Goal: Task Accomplishment & Management: Use online tool/utility

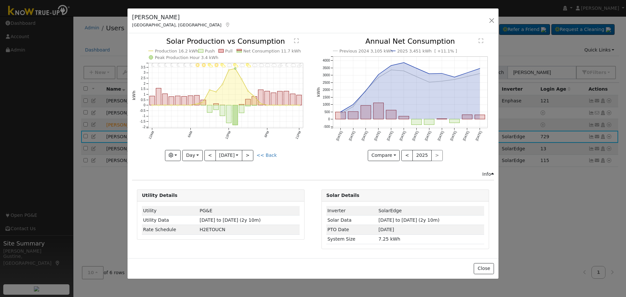
click at [490, 12] on div "[PERSON_NAME] [GEOGRAPHIC_DATA], [GEOGRAPHIC_DATA] Default Account Default Acco…" at bounding box center [313, 20] width 371 height 25
click at [492, 18] on button "button" at bounding box center [492, 20] width 9 height 9
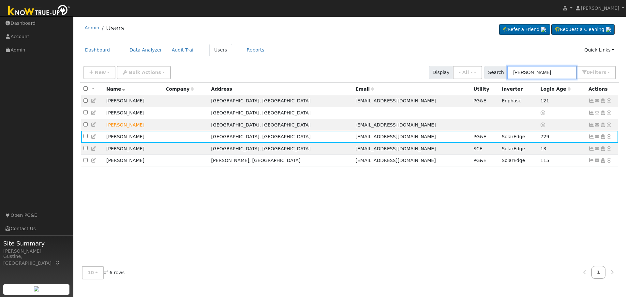
drag, startPoint x: 563, startPoint y: 68, endPoint x: 454, endPoint y: 64, distance: 110.0
click at [454, 64] on div "New Add User Quick Add Quick Connect Quick Convert Lead Bulk Actions Send Email…" at bounding box center [349, 72] width 535 height 16
paste input "[PERSON_NAME][GEOGRAPHIC_DATA], [GEOGRAPHIC_DATA]"
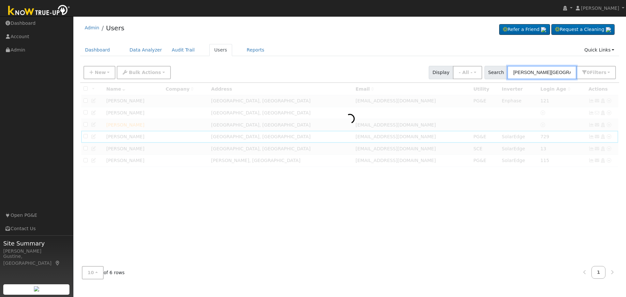
drag, startPoint x: 555, startPoint y: 75, endPoint x: 626, endPoint y: 77, distance: 71.2
click at [626, 77] on div "User Profile First name Last name Email Email Notifications No Emails No Emails…" at bounding box center [349, 156] width 553 height 281
type input "[PERSON_NAME]"
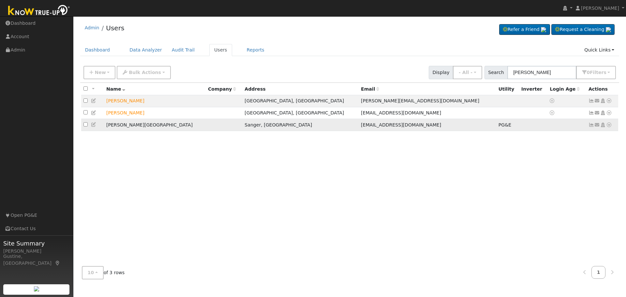
click at [590, 123] on td "Send Email... Copy a Link Reset Password Open Access Data Analyzer Reports Scen…" at bounding box center [603, 125] width 32 height 12
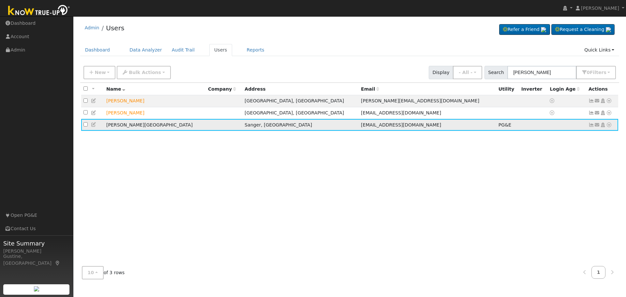
click at [591, 127] on icon at bounding box center [592, 125] width 6 height 5
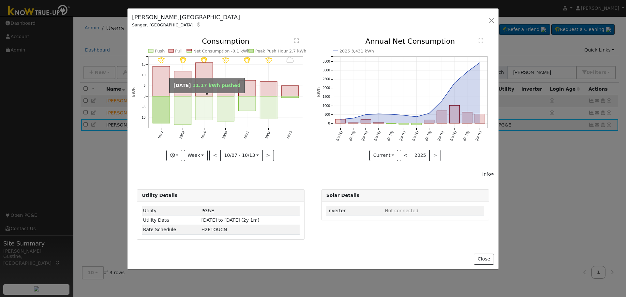
click at [208, 112] on rect "onclick=""" at bounding box center [204, 109] width 17 height 24
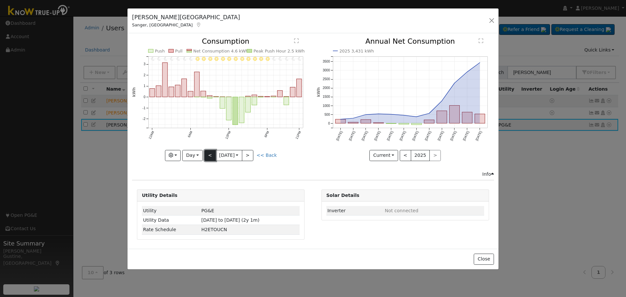
click at [210, 152] on button "<" at bounding box center [210, 155] width 11 height 11
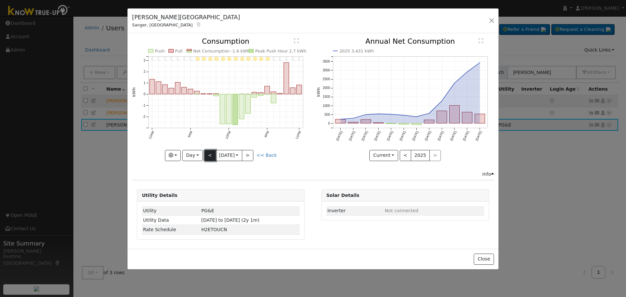
click at [207, 152] on button "<" at bounding box center [210, 155] width 11 height 11
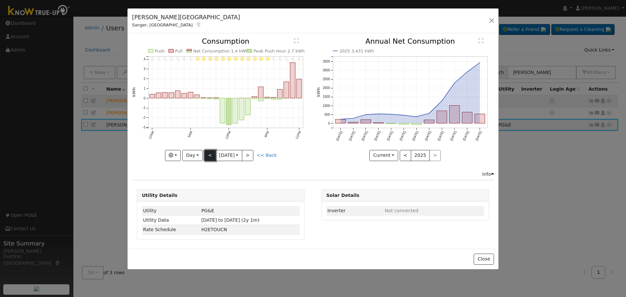
click at [208, 157] on button "<" at bounding box center [210, 155] width 11 height 11
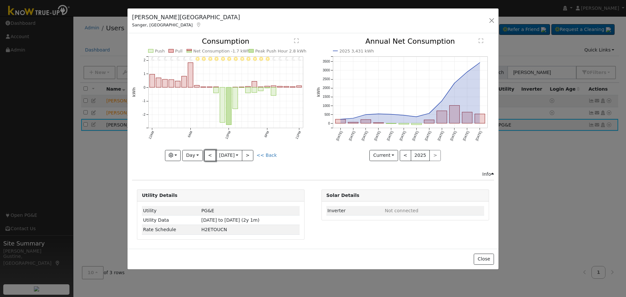
click at [207, 156] on button "<" at bounding box center [210, 155] width 11 height 11
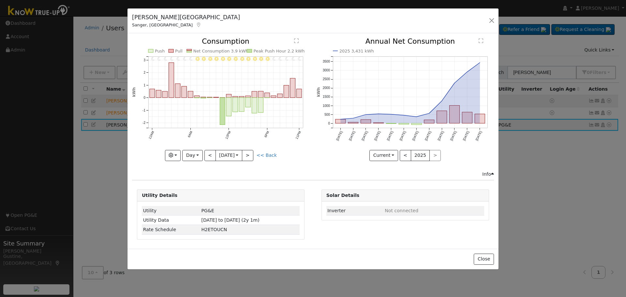
click at [202, 164] on div "11PM - Clear 10PM - Clear 9PM - Clear 8PM - Clear 7PM - Clear 6PM - Clear 5PM -…" at bounding box center [221, 104] width 184 height 133
click at [208, 160] on button "<" at bounding box center [210, 155] width 11 height 11
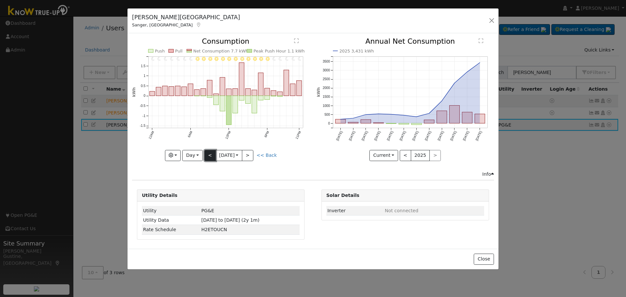
click at [212, 155] on button "<" at bounding box center [210, 155] width 11 height 11
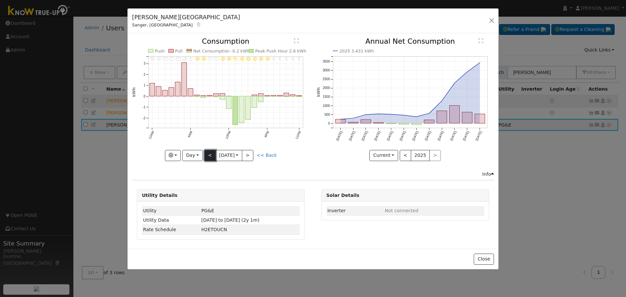
click at [211, 155] on button "<" at bounding box center [210, 155] width 11 height 11
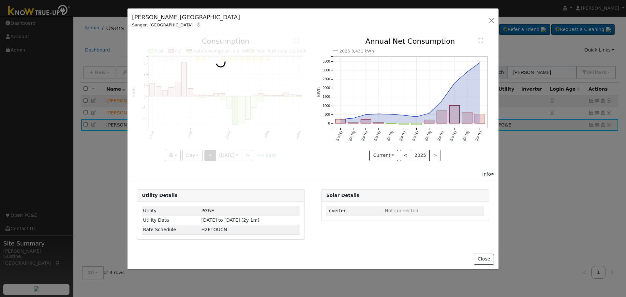
click at [211, 155] on div at bounding box center [220, 99] width 177 height 123
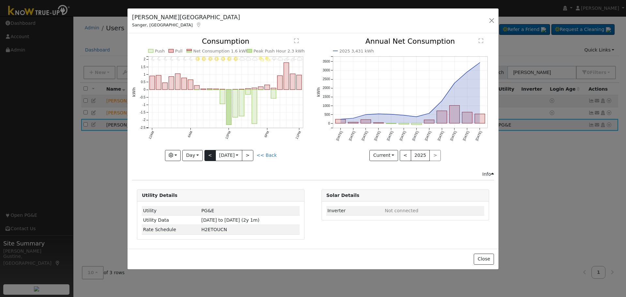
click at [211, 155] on div at bounding box center [220, 99] width 177 height 123
click at [211, 155] on button "<" at bounding box center [210, 155] width 11 height 11
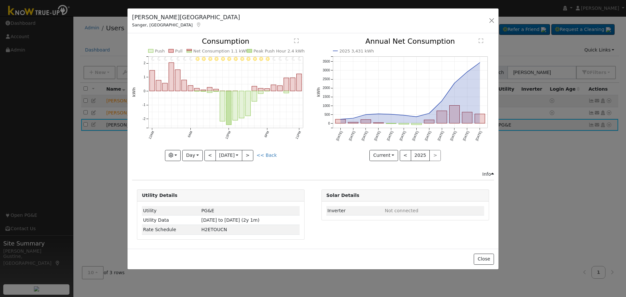
click at [210, 165] on div "11PM - Clear 10PM - Clear 9PM - Clear 8PM - Clear 7PM - MostlyClear 6PM - Clear…" at bounding box center [221, 104] width 184 height 133
click at [210, 150] on button "<" at bounding box center [210, 155] width 11 height 11
click at [210, 156] on div at bounding box center [220, 99] width 177 height 123
click at [209, 156] on div "11PM - Clear 10PM - Clear 9PM - Clear 8PM - Clear 7PM - Clear 6PM - Clear 5PM -…" at bounding box center [220, 99] width 177 height 123
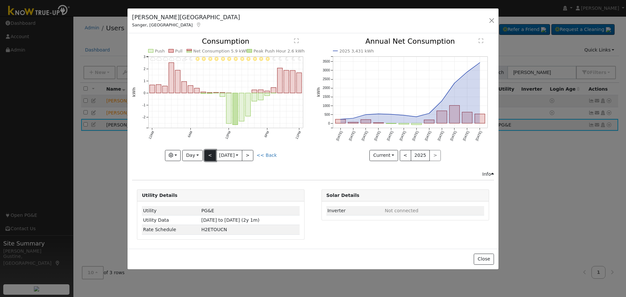
click at [209, 156] on button "<" at bounding box center [210, 155] width 11 height 11
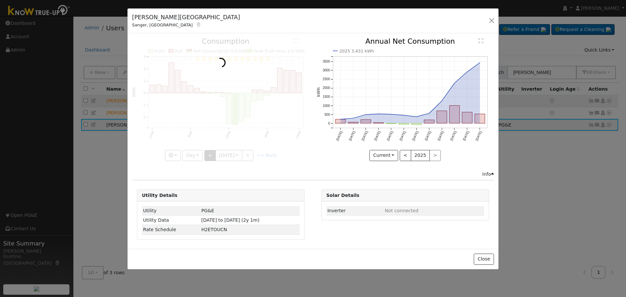
click at [209, 156] on div at bounding box center [220, 99] width 177 height 123
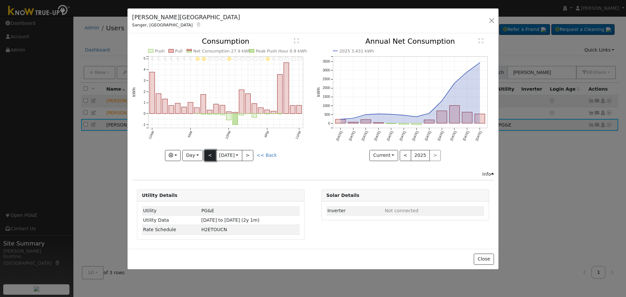
click at [209, 156] on button "<" at bounding box center [210, 155] width 11 height 11
type input "[DATE]"
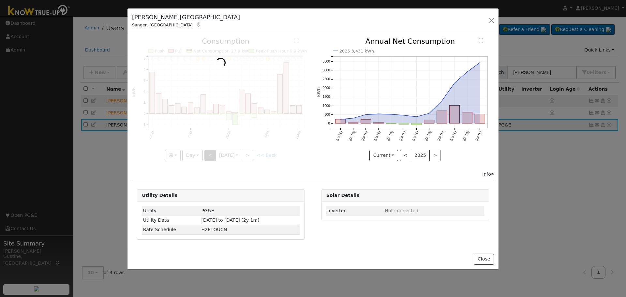
click at [209, 156] on div at bounding box center [220, 99] width 177 height 123
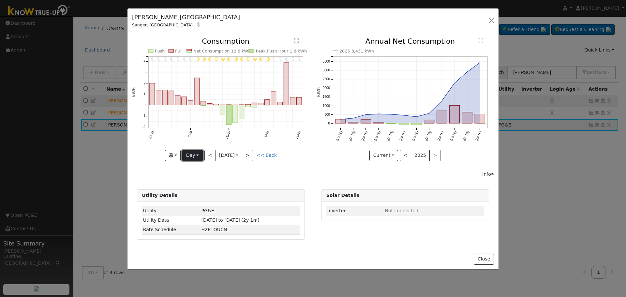
click at [195, 154] on button "Day" at bounding box center [192, 155] width 20 height 11
click at [198, 204] on link "Custom" at bounding box center [205, 205] width 45 height 9
click at [222, 156] on input "[DATE]" at bounding box center [221, 155] width 21 height 10
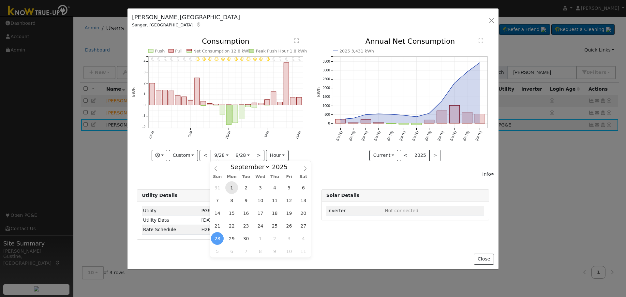
click at [232, 190] on span "1" at bounding box center [231, 187] width 13 height 13
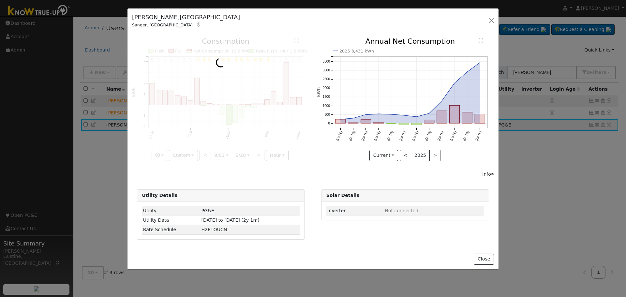
scroll to position [0, 5]
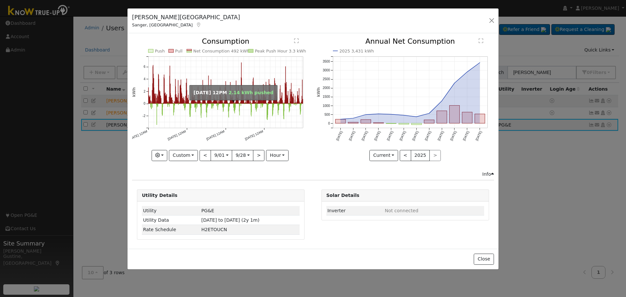
click at [229, 111] on rect "onclick=""" at bounding box center [229, 110] width 0 height 13
click at [229, 107] on rect "onclick=""" at bounding box center [229, 110] width 0 height 13
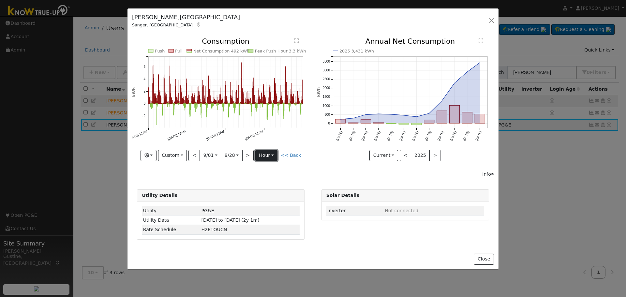
click at [264, 156] on button "hour" at bounding box center [266, 155] width 23 height 11
click at [275, 183] on link "Month" at bounding box center [278, 187] width 45 height 9
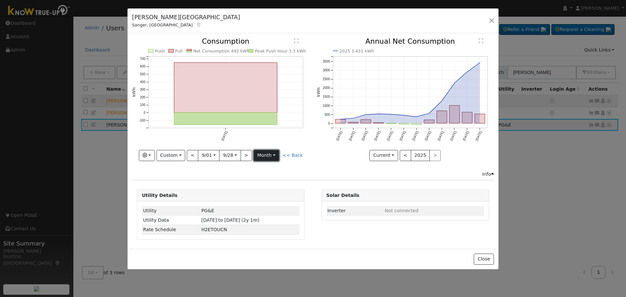
click at [266, 155] on button "month" at bounding box center [267, 155] width 26 height 11
click at [279, 177] on link "Day" at bounding box center [276, 178] width 45 height 9
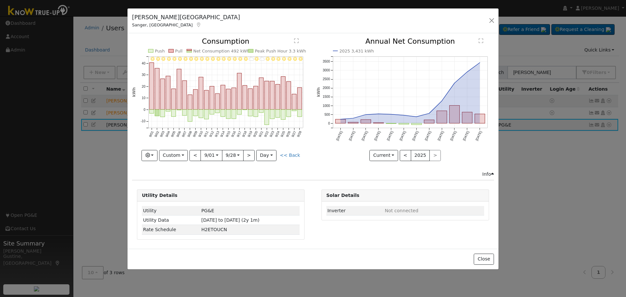
click at [259, 104] on line at bounding box center [225, 104] width 155 height 0
click at [258, 104] on rect "onclick=""" at bounding box center [256, 97] width 4 height 23
type input "[DATE]"
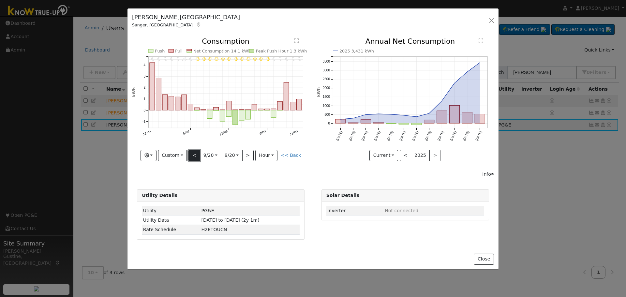
click at [193, 155] on button "<" at bounding box center [194, 155] width 11 height 11
type input "[DATE]"
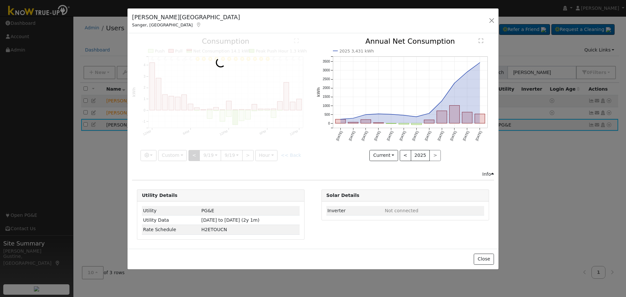
click at [193, 155] on div at bounding box center [220, 99] width 177 height 123
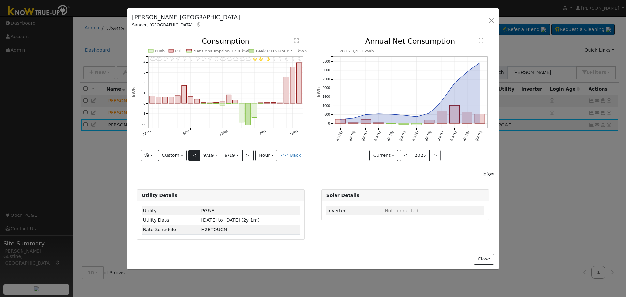
click at [193, 155] on div at bounding box center [220, 99] width 177 height 123
click at [193, 155] on button "<" at bounding box center [194, 155] width 11 height 11
type input "[DATE]"
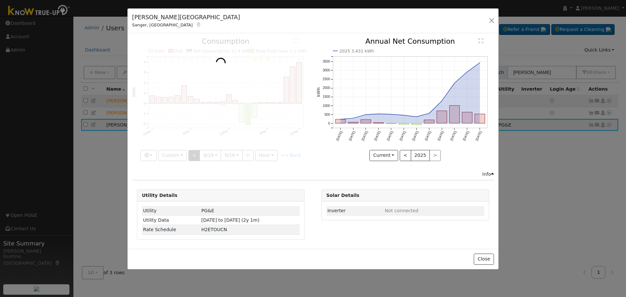
click at [193, 155] on div at bounding box center [220, 99] width 177 height 123
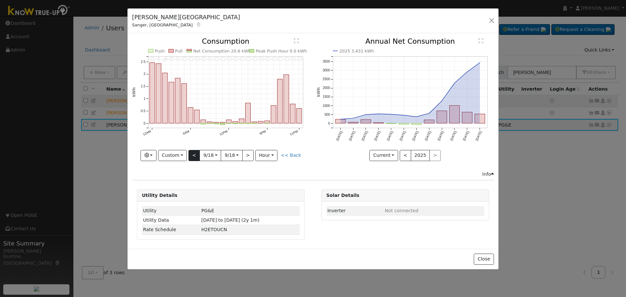
click at [193, 155] on div "11PM - Cloudy 10PM - Cloudy 9PM - Cloudy 8PM - Cloudy 7PM - Cloudy 6PM - Cloudy…" at bounding box center [220, 99] width 177 height 123
click at [193, 155] on button "<" at bounding box center [194, 155] width 11 height 11
type input "[DATE]"
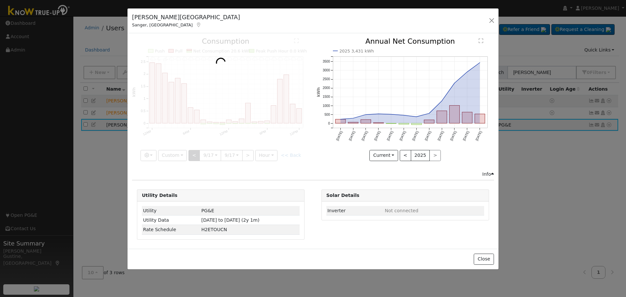
click at [193, 155] on div at bounding box center [220, 99] width 177 height 123
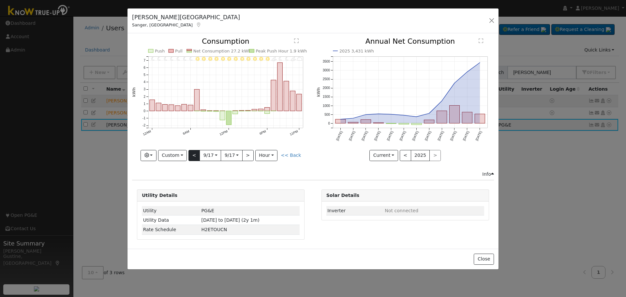
click at [193, 155] on div at bounding box center [220, 99] width 177 height 123
click at [193, 155] on button "<" at bounding box center [194, 155] width 11 height 11
type input "[DATE]"
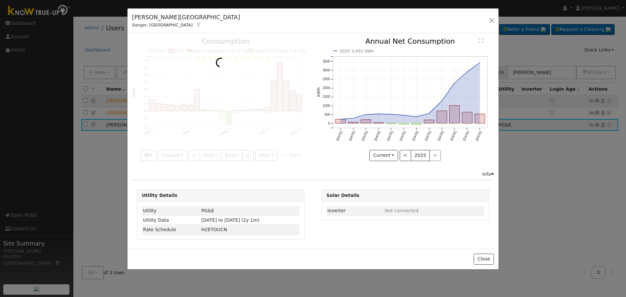
click at [193, 156] on div at bounding box center [220, 99] width 177 height 123
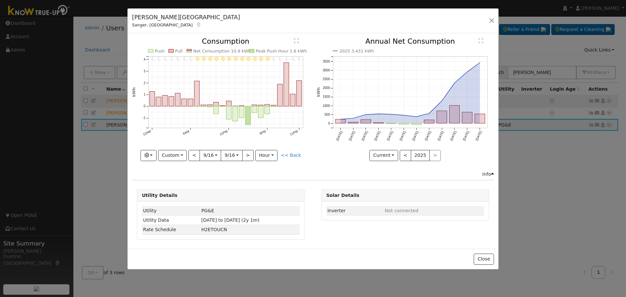
click at [193, 156] on div at bounding box center [220, 99] width 177 height 123
click at [193, 156] on button "<" at bounding box center [194, 155] width 11 height 11
type input "[DATE]"
click at [0, 0] on div at bounding box center [0, 0] width 0 height 0
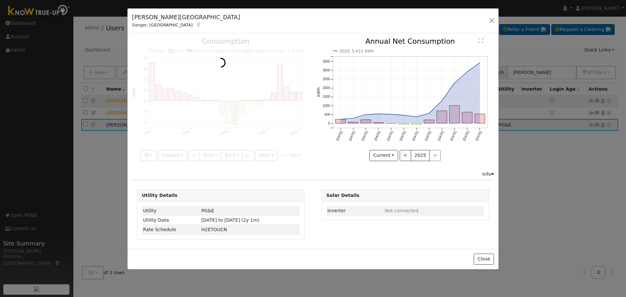
click at [192, 156] on div at bounding box center [220, 99] width 177 height 123
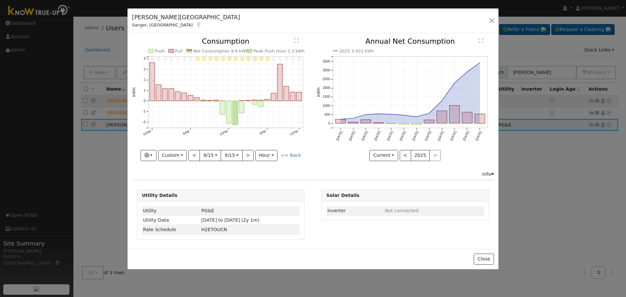
click at [192, 156] on div at bounding box center [220, 99] width 177 height 123
click at [191, 157] on button "<" at bounding box center [194, 155] width 11 height 11
type input "[DATE]"
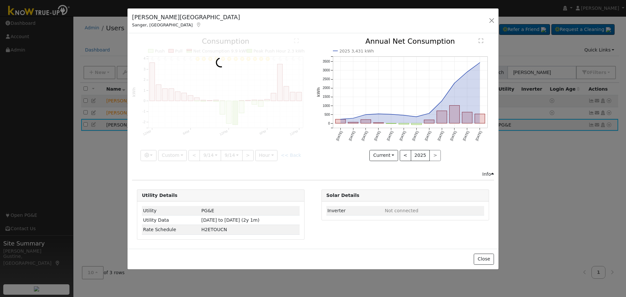
click at [190, 157] on div at bounding box center [220, 99] width 177 height 123
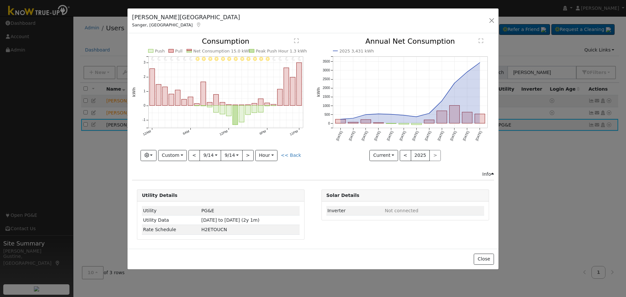
click at [190, 157] on div at bounding box center [220, 99] width 177 height 123
click at [189, 158] on div "Graphs Estimated Production Previous Year Consumption Previous Year Total Consu…" at bounding box center [220, 155] width 177 height 11
click at [187, 158] on button "Custom" at bounding box center [172, 155] width 29 height 11
click at [192, 153] on button "<" at bounding box center [194, 155] width 11 height 11
type input "[DATE]"
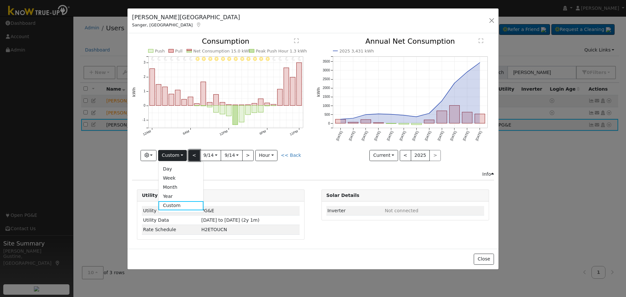
type input "[DATE]"
click at [0, 0] on div at bounding box center [0, 0] width 0 height 0
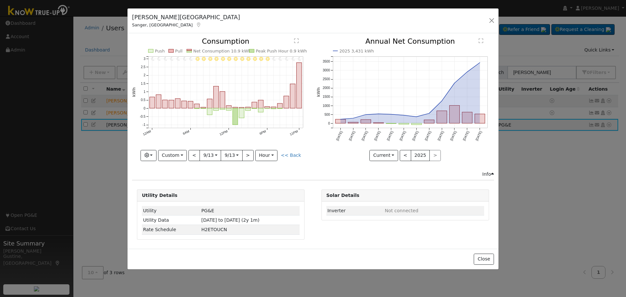
click at [193, 152] on div at bounding box center [220, 99] width 177 height 123
click at [193, 152] on button "<" at bounding box center [194, 155] width 11 height 11
type input "[DATE]"
click at [0, 0] on div at bounding box center [0, 0] width 0 height 0
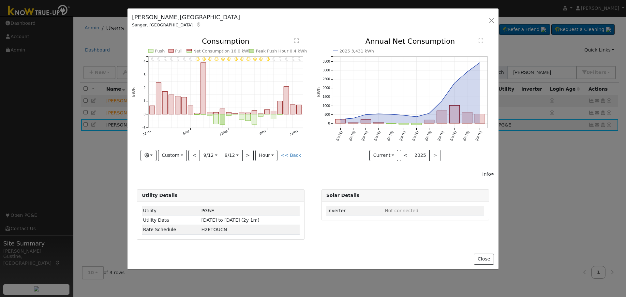
click at [193, 152] on div at bounding box center [220, 99] width 177 height 123
click at [193, 152] on button "<" at bounding box center [194, 155] width 11 height 11
type input "[DATE]"
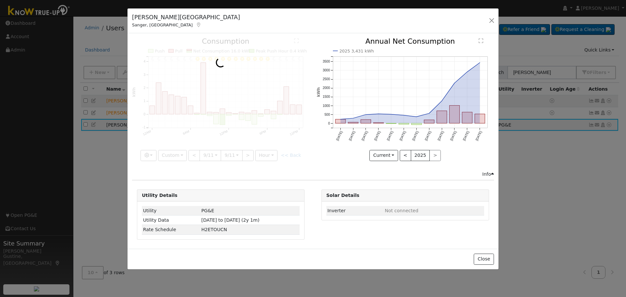
click at [193, 152] on div at bounding box center [220, 99] width 177 height 123
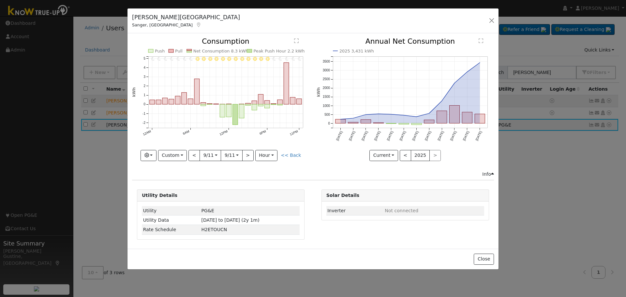
click at [193, 152] on div at bounding box center [220, 99] width 177 height 123
click at [193, 152] on button "<" at bounding box center [194, 155] width 11 height 11
type input "[DATE]"
click at [0, 0] on div at bounding box center [0, 0] width 0 height 0
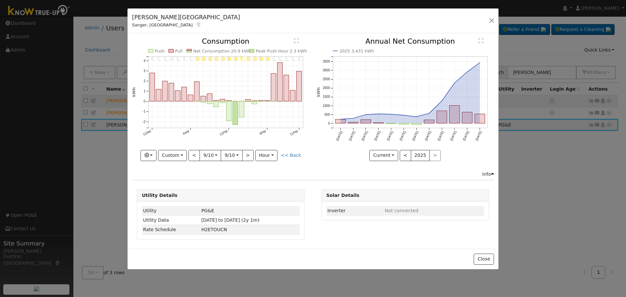
click at [193, 152] on div at bounding box center [220, 99] width 177 height 123
click at [193, 152] on button "<" at bounding box center [194, 155] width 11 height 11
type input "[DATE]"
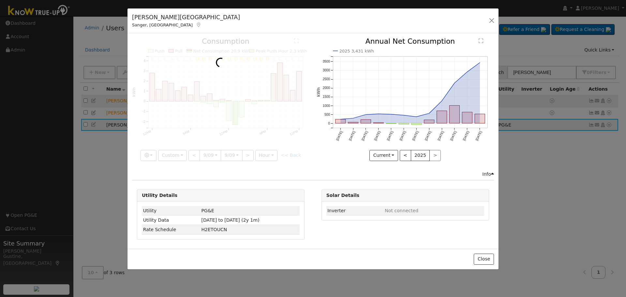
click at [193, 152] on div at bounding box center [220, 99] width 177 height 123
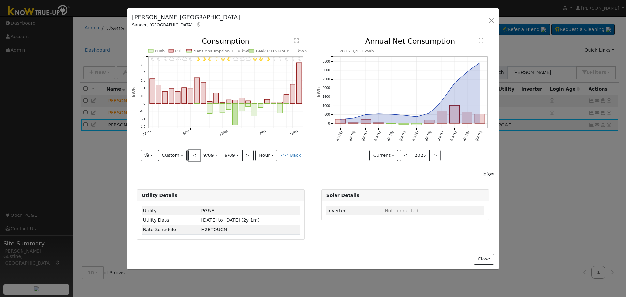
click at [193, 152] on button "<" at bounding box center [194, 155] width 11 height 11
type input "[DATE]"
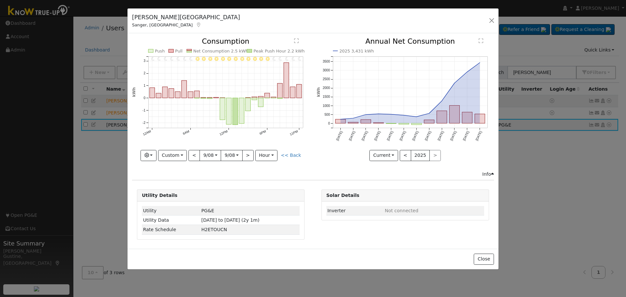
click at [193, 152] on div at bounding box center [220, 99] width 177 height 123
click at [193, 152] on button "<" at bounding box center [194, 155] width 11 height 11
type input "[DATE]"
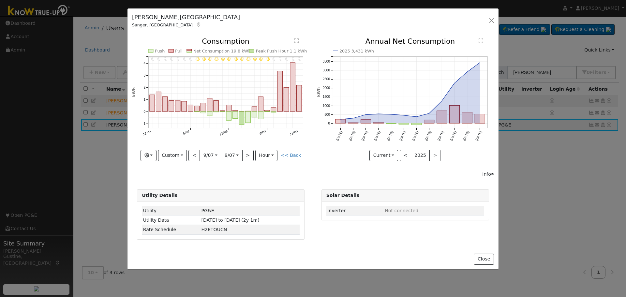
click at [190, 156] on icon "11PM - Clear 10PM - Clear 9PM - Clear 8PM - Clear 7PM - Clear 6PM - Clear 5PM -…" at bounding box center [220, 97] width 177 height 119
click at [193, 154] on button "<" at bounding box center [194, 155] width 11 height 11
type input "[DATE]"
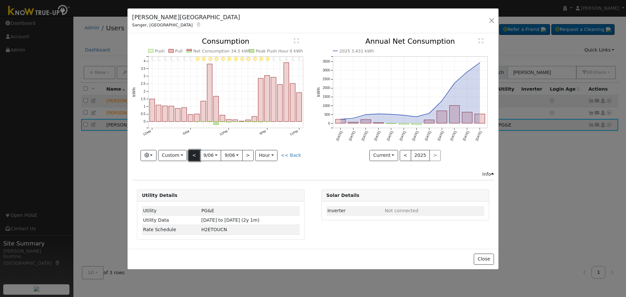
click at [193, 153] on button "<" at bounding box center [194, 155] width 11 height 11
type input "[DATE]"
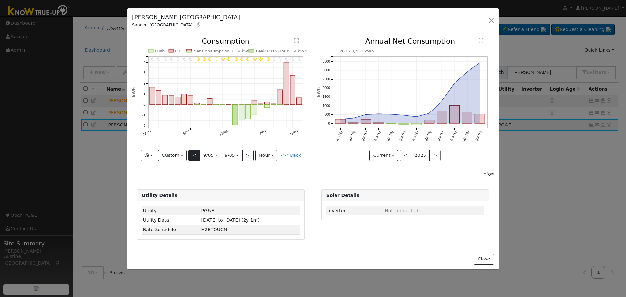
click at [193, 153] on div at bounding box center [220, 99] width 177 height 123
click at [196, 148] on icon "11PM - Clear 10PM - Clear 9PM - Clear 8PM - Clear 7PM - Clear 6PM - Clear 5PM -…" at bounding box center [220, 97] width 177 height 119
click at [194, 151] on button "<" at bounding box center [194, 155] width 11 height 11
type input "[DATE]"
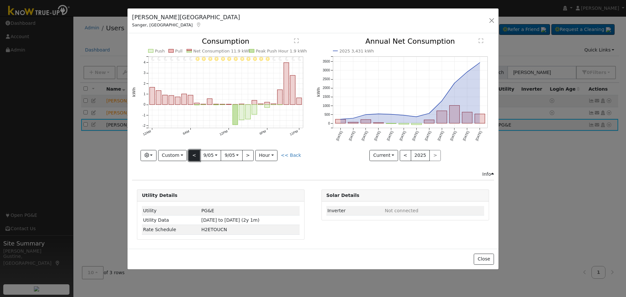
type input "[DATE]"
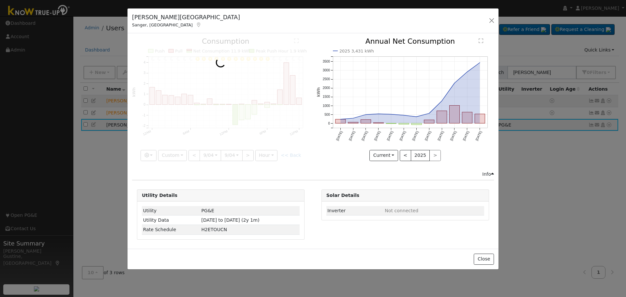
click at [194, 151] on div at bounding box center [220, 99] width 177 height 123
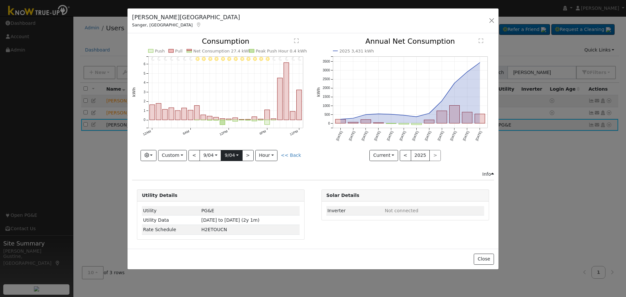
click at [226, 151] on input "[DATE]" at bounding box center [231, 155] width 21 height 10
click at [197, 154] on button "<" at bounding box center [194, 155] width 11 height 11
type input "[DATE]"
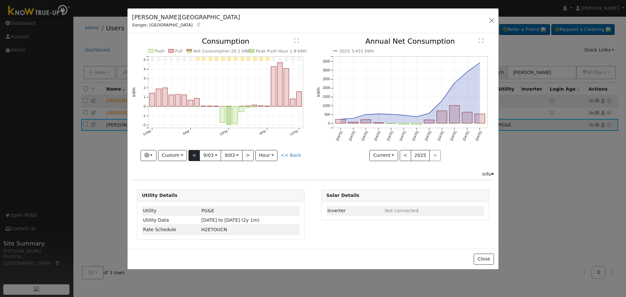
click at [197, 154] on div "11PM - Clear 10PM - Clear 9PM - Clear 8PM - Clear 7PM - Clear 6PM - Clear 5PM -…" at bounding box center [220, 99] width 177 height 123
click at [197, 154] on button "<" at bounding box center [194, 155] width 11 height 11
type input "[DATE]"
click at [0, 0] on div at bounding box center [0, 0] width 0 height 0
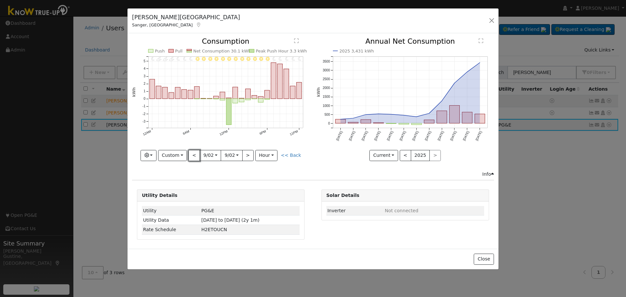
click at [197, 155] on button "<" at bounding box center [194, 155] width 11 height 11
type input "[DATE]"
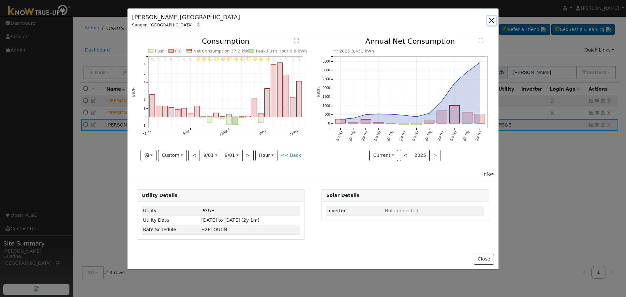
click at [495, 20] on button "button" at bounding box center [491, 20] width 9 height 9
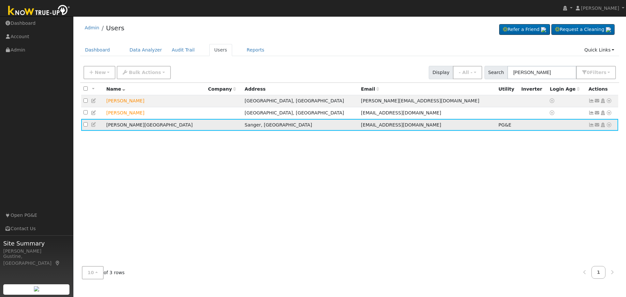
click at [613, 126] on td "Send Email... Copy a Link Reset Password Open Access Data Analyzer Reports Scen…" at bounding box center [603, 125] width 32 height 12
click at [610, 127] on icon at bounding box center [610, 125] width 6 height 5
click at [588, 141] on link "Data Analyzer" at bounding box center [587, 136] width 47 height 9
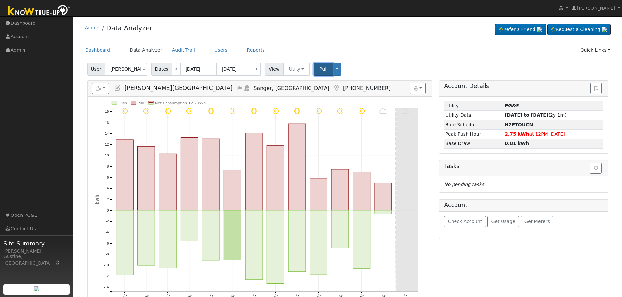
click at [314, 65] on button "Pull" at bounding box center [323, 69] width 19 height 13
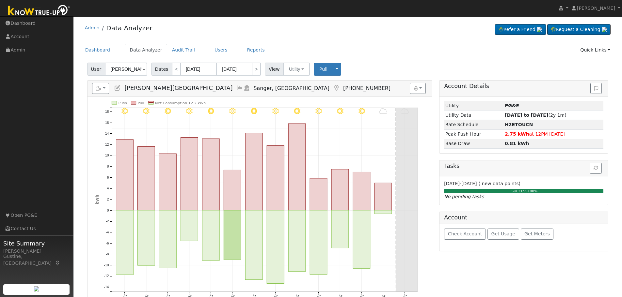
click at [351, 235] on icon "10/14 - Cloudy 10/13 - Cloudy 10/12 - Clear 10/11 - Clear 10/10 - Clear 10/09 -…" at bounding box center [259, 208] width 329 height 214
click at [362, 231] on rect "onclick=""" at bounding box center [361, 239] width 17 height 58
type input "10/12/2025"
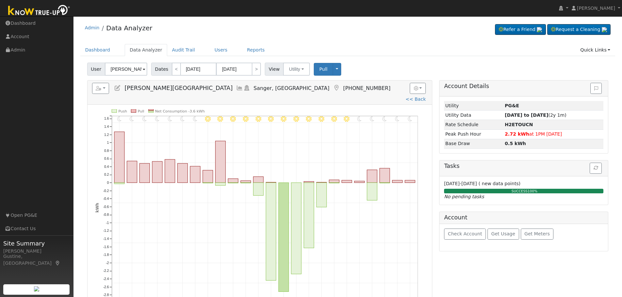
click at [236, 87] on icon at bounding box center [239, 88] width 7 height 6
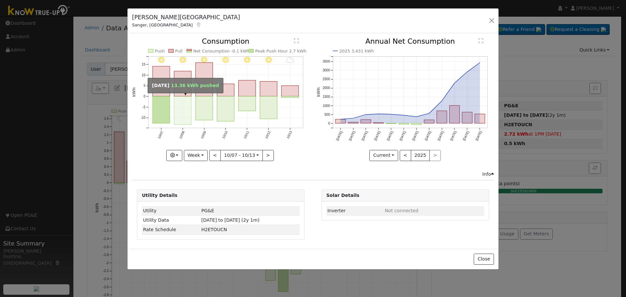
click at [180, 112] on rect "onclick=""" at bounding box center [182, 111] width 17 height 28
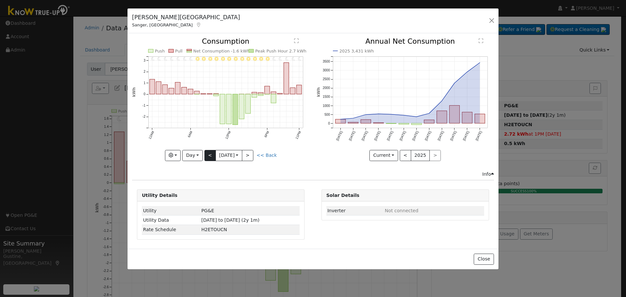
drag, startPoint x: 211, startPoint y: 147, endPoint x: 211, endPoint y: 150, distance: 3.3
click at [211, 150] on div "11PM - Clear 10PM - Clear 9PM - Clear 8PM - Clear 7PM - Clear 6PM - Clear 5PM -…" at bounding box center [220, 99] width 177 height 123
click at [207, 154] on button "<" at bounding box center [210, 155] width 11 height 11
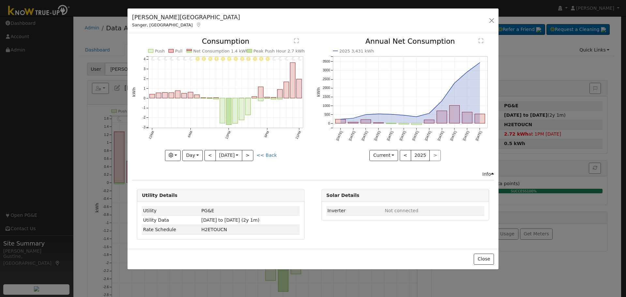
click at [207, 154] on div "11PM - Clear 10PM - Clear 9PM - Clear 8PM - Clear 7PM - Clear 6PM - Clear 5PM -…" at bounding box center [220, 99] width 177 height 123
click at [207, 154] on button "<" at bounding box center [210, 155] width 11 height 11
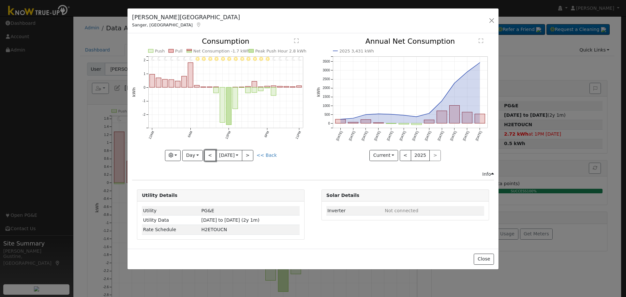
click at [207, 154] on button "<" at bounding box center [210, 155] width 11 height 11
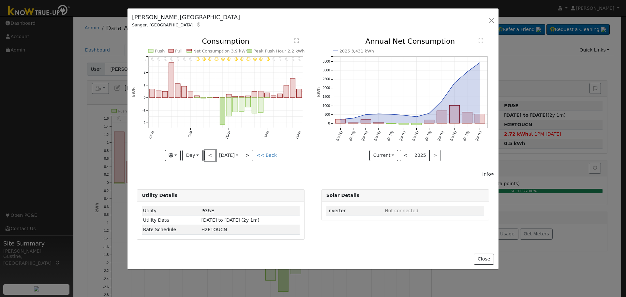
click at [207, 154] on button "<" at bounding box center [210, 155] width 11 height 11
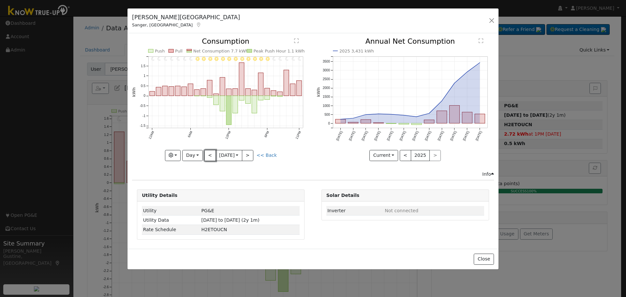
click at [207, 154] on button "<" at bounding box center [210, 155] width 11 height 11
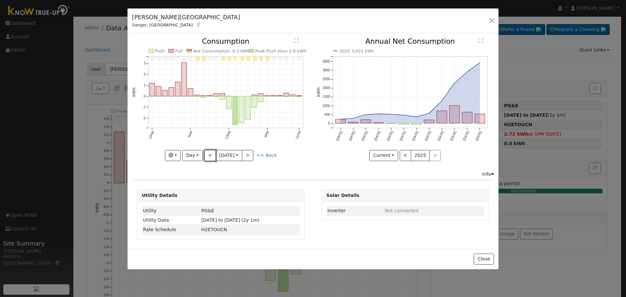
click at [207, 154] on button "<" at bounding box center [210, 155] width 11 height 11
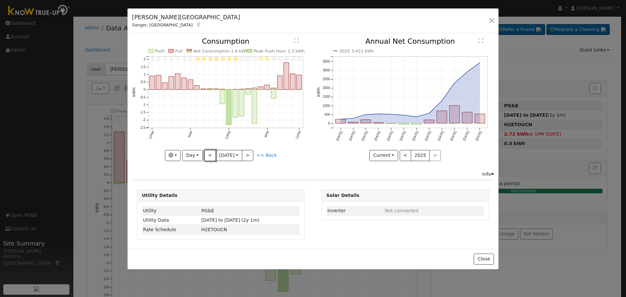
click at [207, 154] on button "<" at bounding box center [210, 155] width 11 height 11
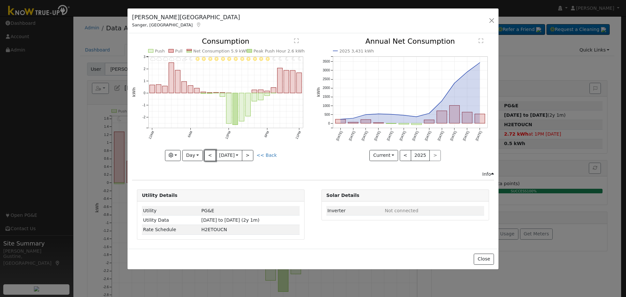
click at [207, 154] on button "<" at bounding box center [210, 155] width 11 height 11
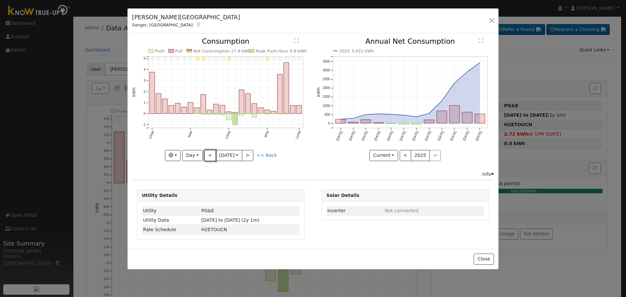
click at [210, 154] on button "<" at bounding box center [210, 155] width 11 height 11
type input "[DATE]"
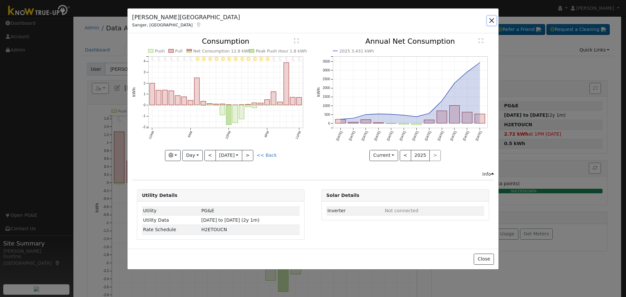
click at [493, 22] on button "button" at bounding box center [491, 20] width 9 height 9
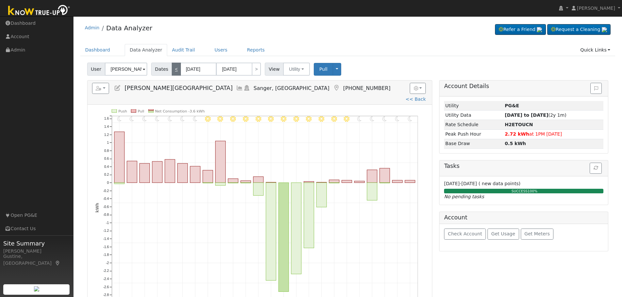
click at [173, 70] on link "<" at bounding box center [176, 69] width 9 height 13
type input "10/11/2025"
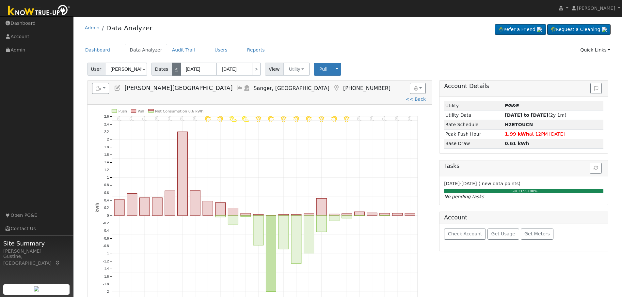
click at [174, 69] on link "<" at bounding box center [176, 69] width 9 height 13
type input "10/10/2025"
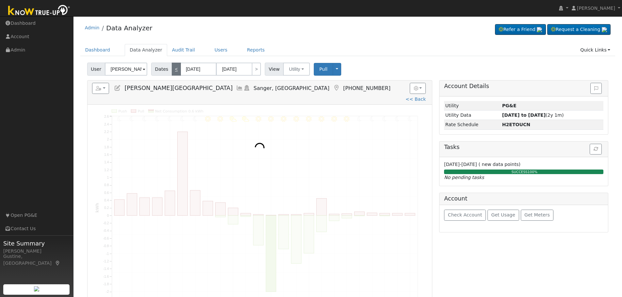
click at [174, 69] on link "<" at bounding box center [176, 69] width 9 height 13
type input "10/09/2025"
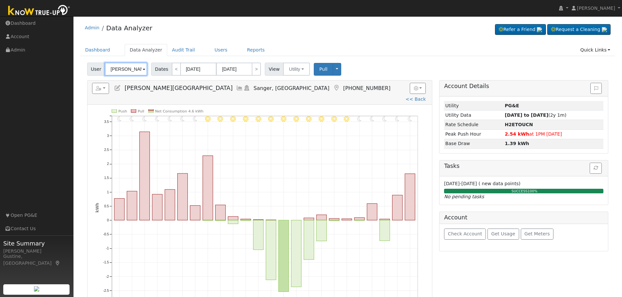
click at [145, 75] on input "[PERSON_NAME][GEOGRAPHIC_DATA]" at bounding box center [126, 69] width 42 height 13
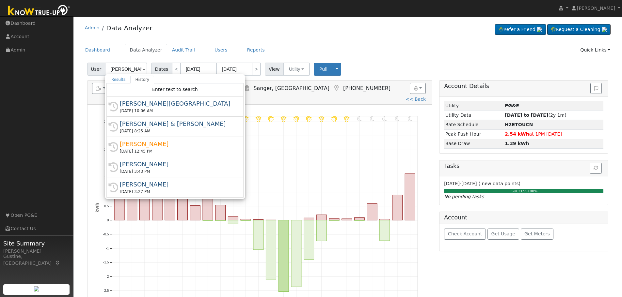
click at [338, 90] on h5 "Reports Scenario Health Check Energy Audit Account Timeline User Audit Trail In…" at bounding box center [259, 88] width 335 height 11
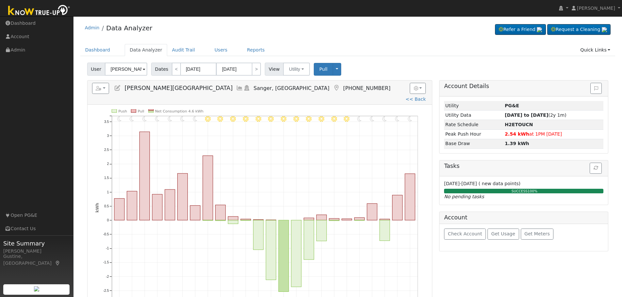
click at [207, 62] on div "User Ismerelda Cerrillo-Lugo Account Default Account Default Account 1773 Cathe…" at bounding box center [347, 67] width 523 height 15
click at [166, 69] on span "Dates" at bounding box center [161, 69] width 21 height 13
click at [172, 67] on link "<" at bounding box center [176, 69] width 9 height 13
type input "10/08/2025"
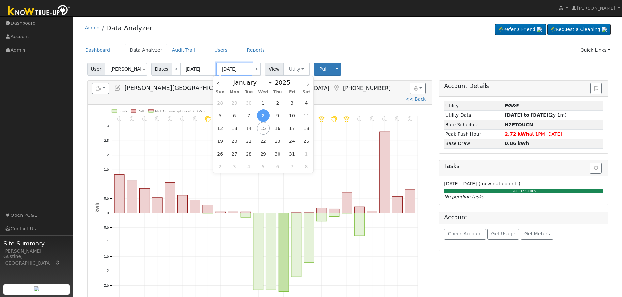
click at [216, 72] on input "10/08/2025" at bounding box center [234, 69] width 36 height 13
click at [200, 70] on input "10/08/2025" at bounding box center [198, 69] width 36 height 13
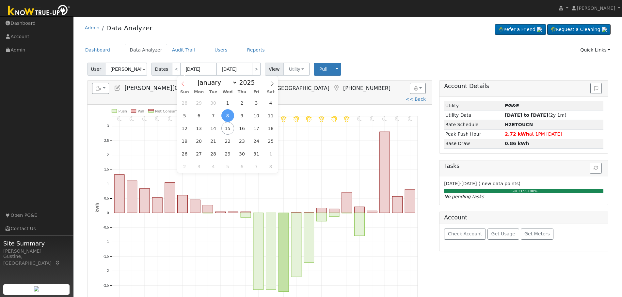
click at [178, 83] on span at bounding box center [182, 81] width 11 height 11
select select "8"
click at [186, 127] on span "14" at bounding box center [184, 128] width 13 height 13
type input "09/14/2025"
type input "09/27/2025"
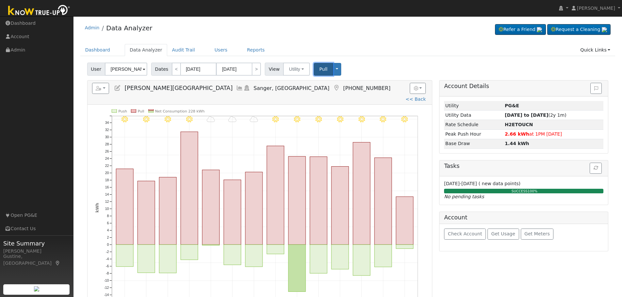
click at [319, 69] on span "Pull" at bounding box center [323, 69] width 8 height 5
click at [278, 245] on rect "onclick=""" at bounding box center [275, 249] width 17 height 9
type input "09/21/2025"
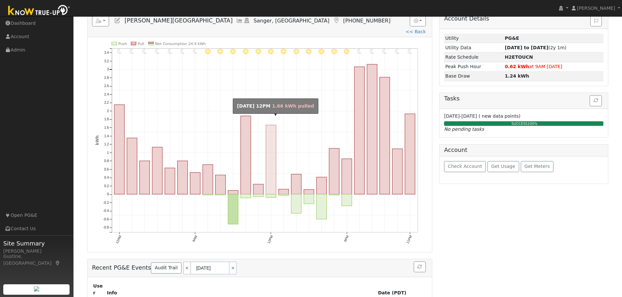
scroll to position [98, 0]
